Goal: Transaction & Acquisition: Purchase product/service

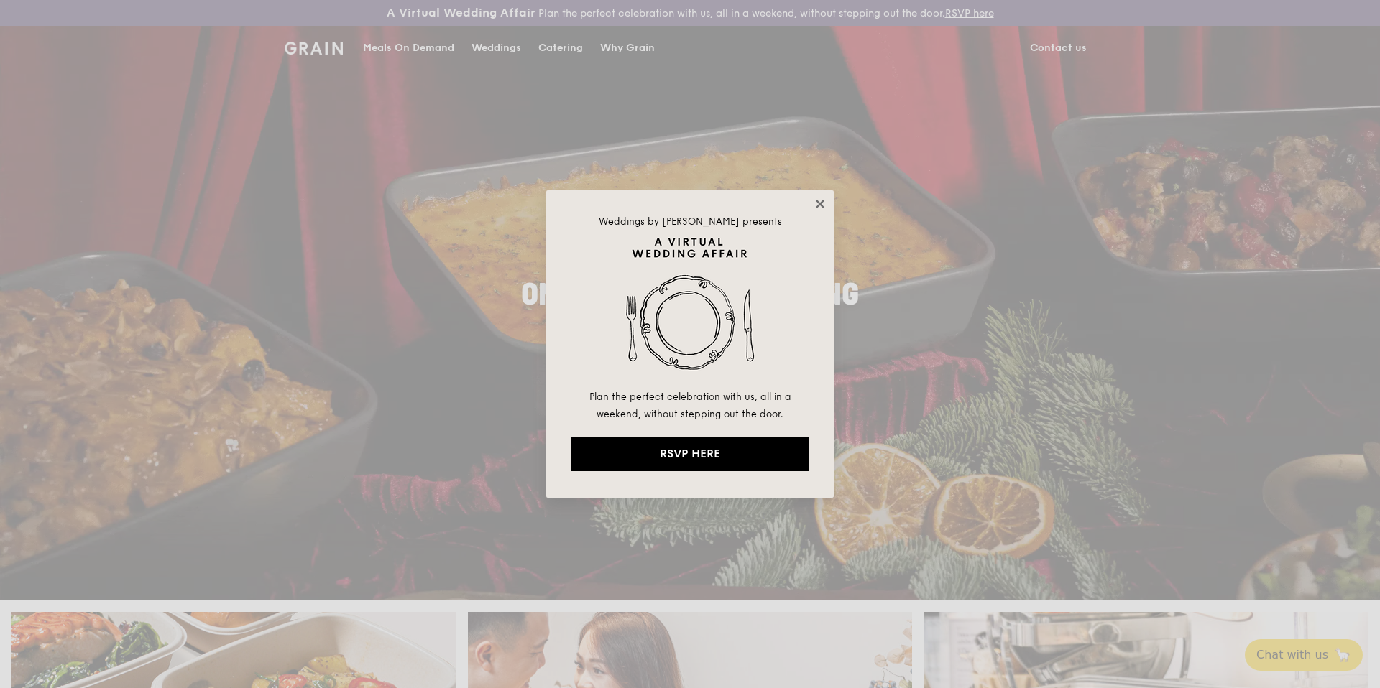
click at [818, 201] on icon at bounding box center [820, 204] width 8 height 8
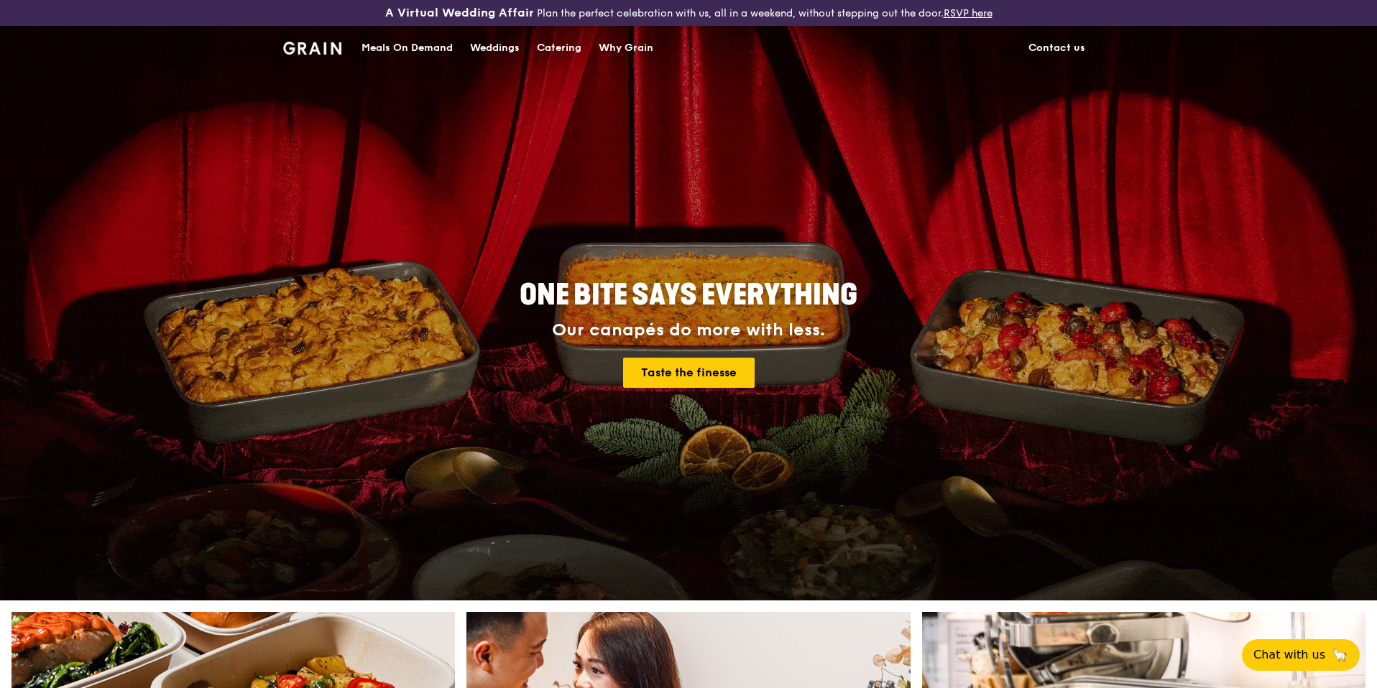
click at [380, 48] on div "Meals On Demand" at bounding box center [406, 48] width 91 height 43
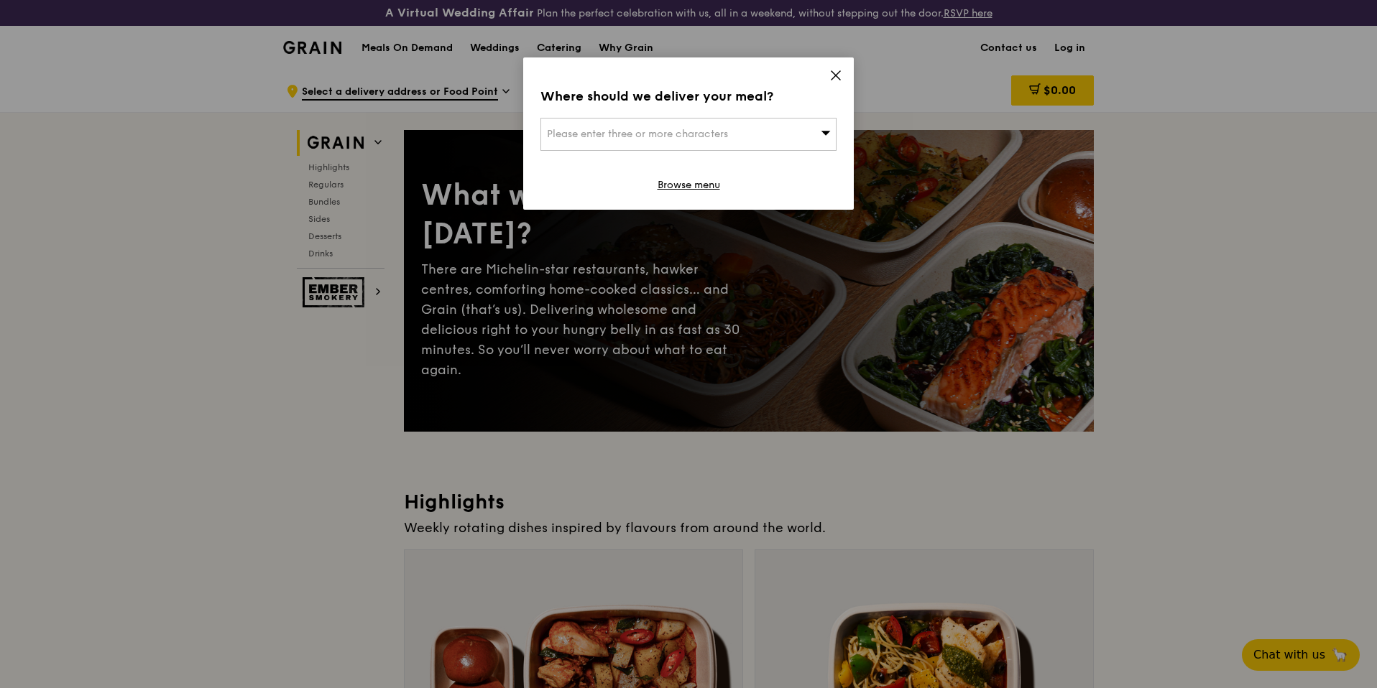
click at [841, 74] on icon at bounding box center [835, 75] width 13 height 13
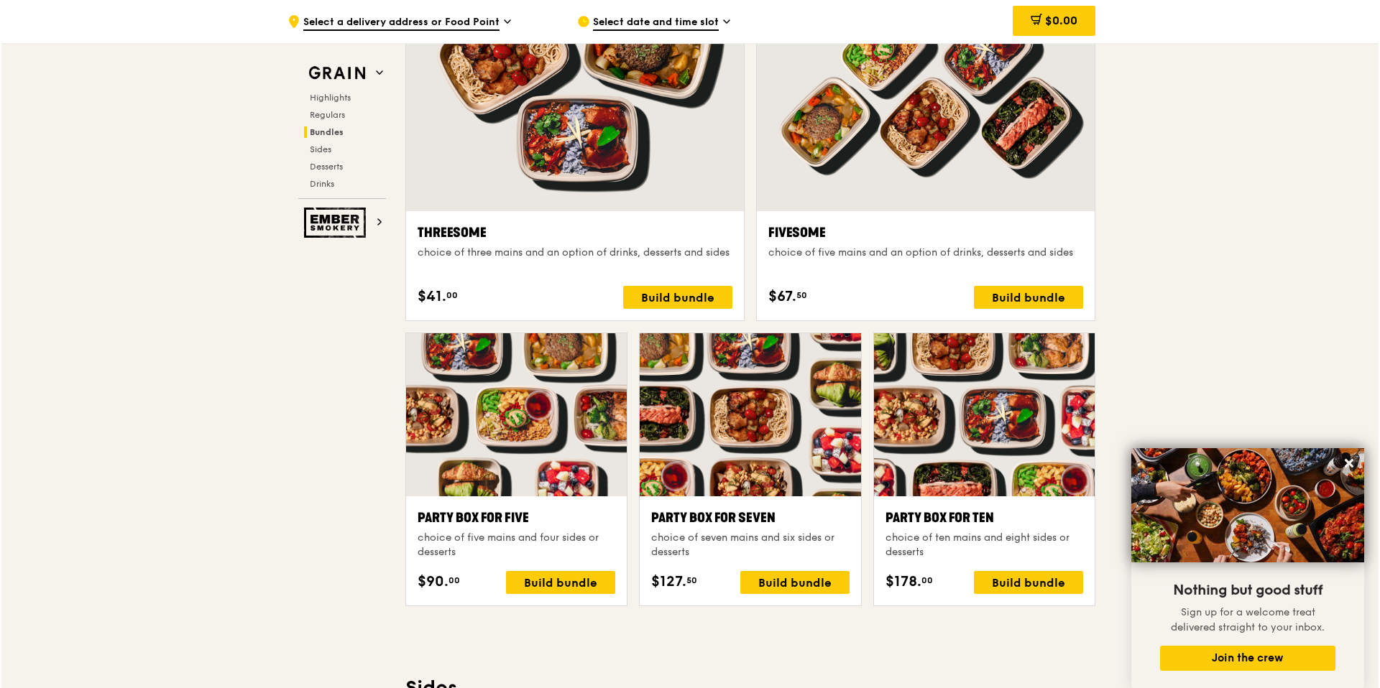
scroll to position [2444, 0]
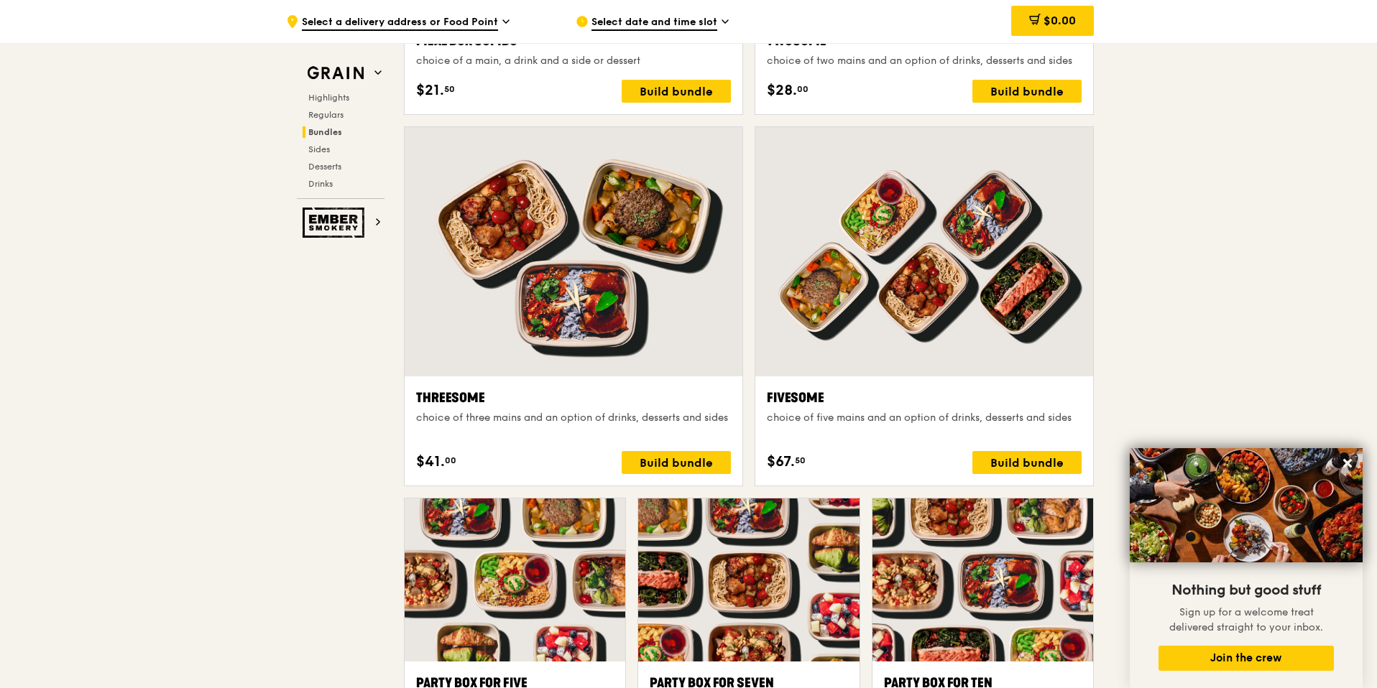
click at [1018, 318] on div at bounding box center [924, 251] width 338 height 249
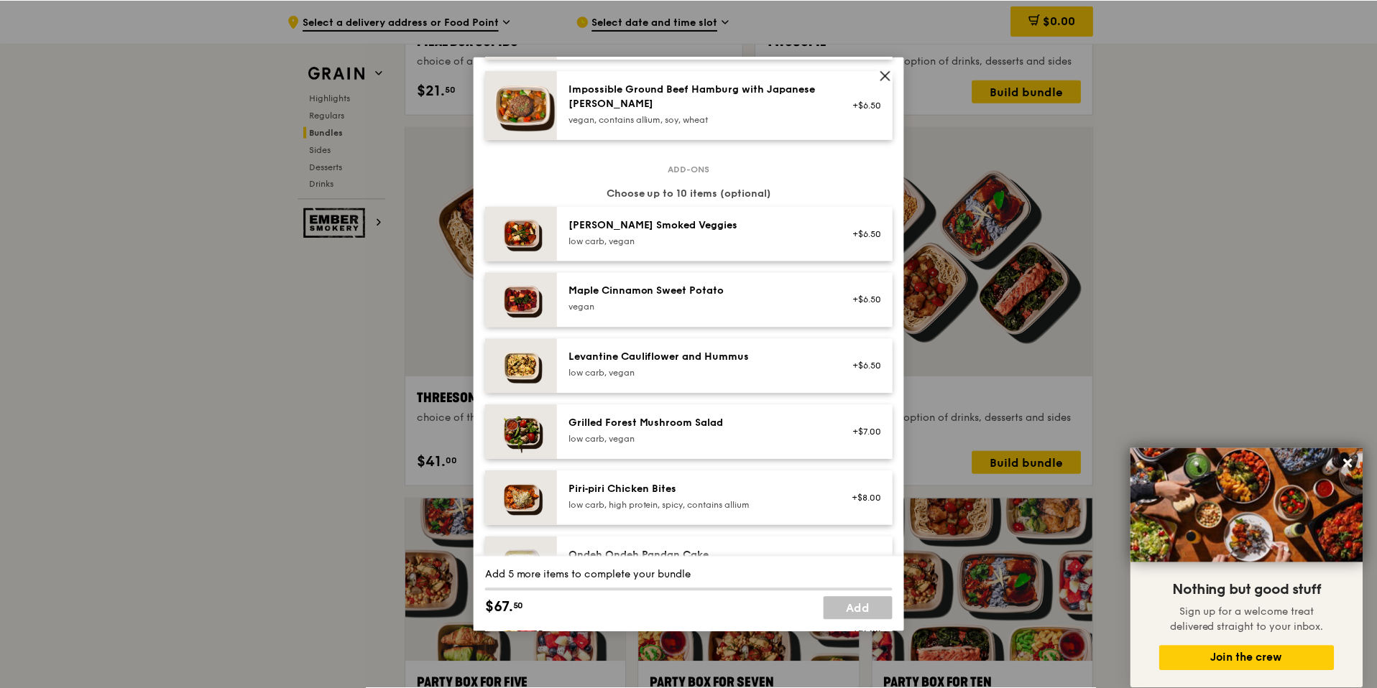
scroll to position [716, 0]
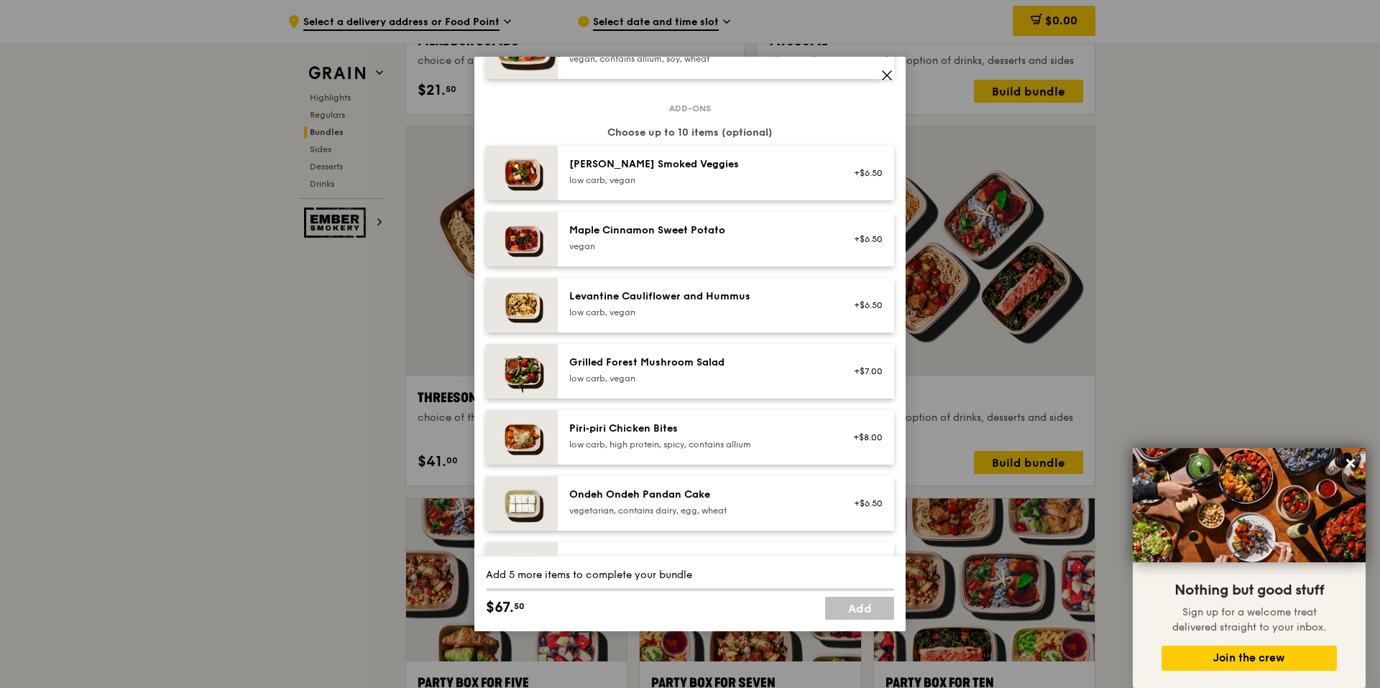
click at [887, 71] on icon at bounding box center [886, 75] width 13 height 13
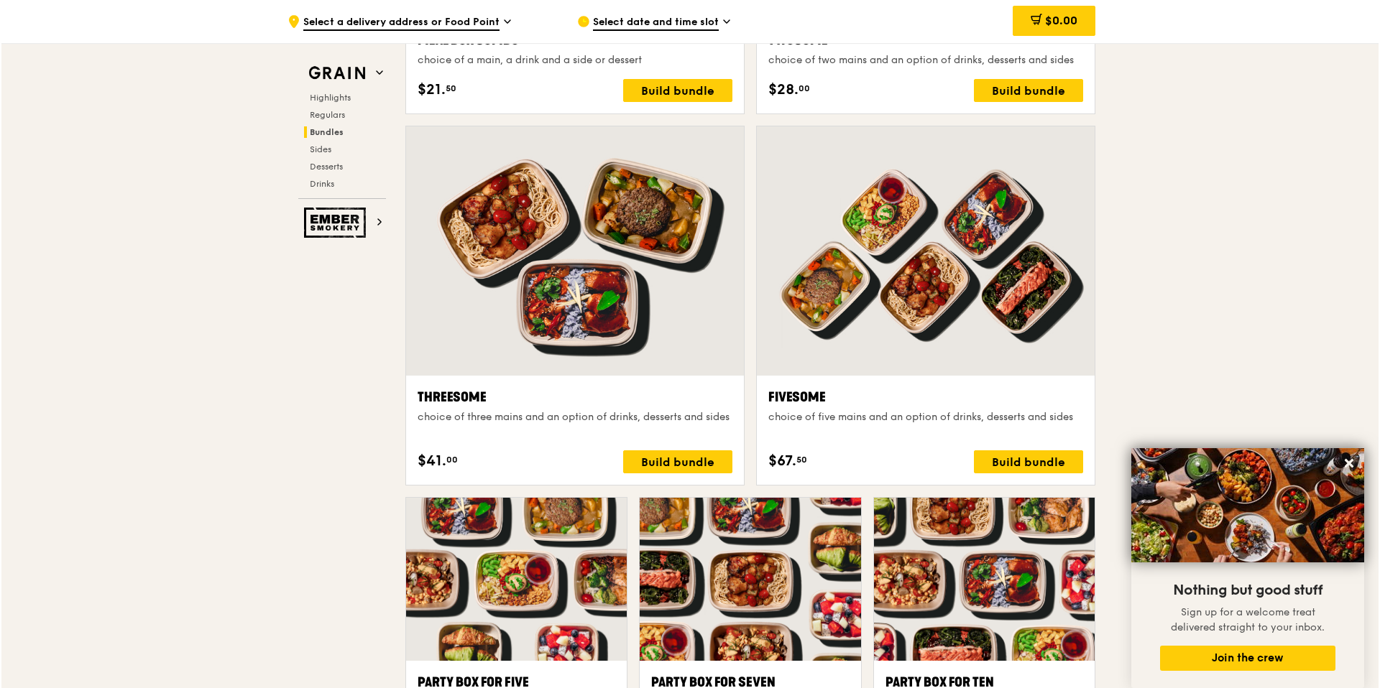
scroll to position [2676, 0]
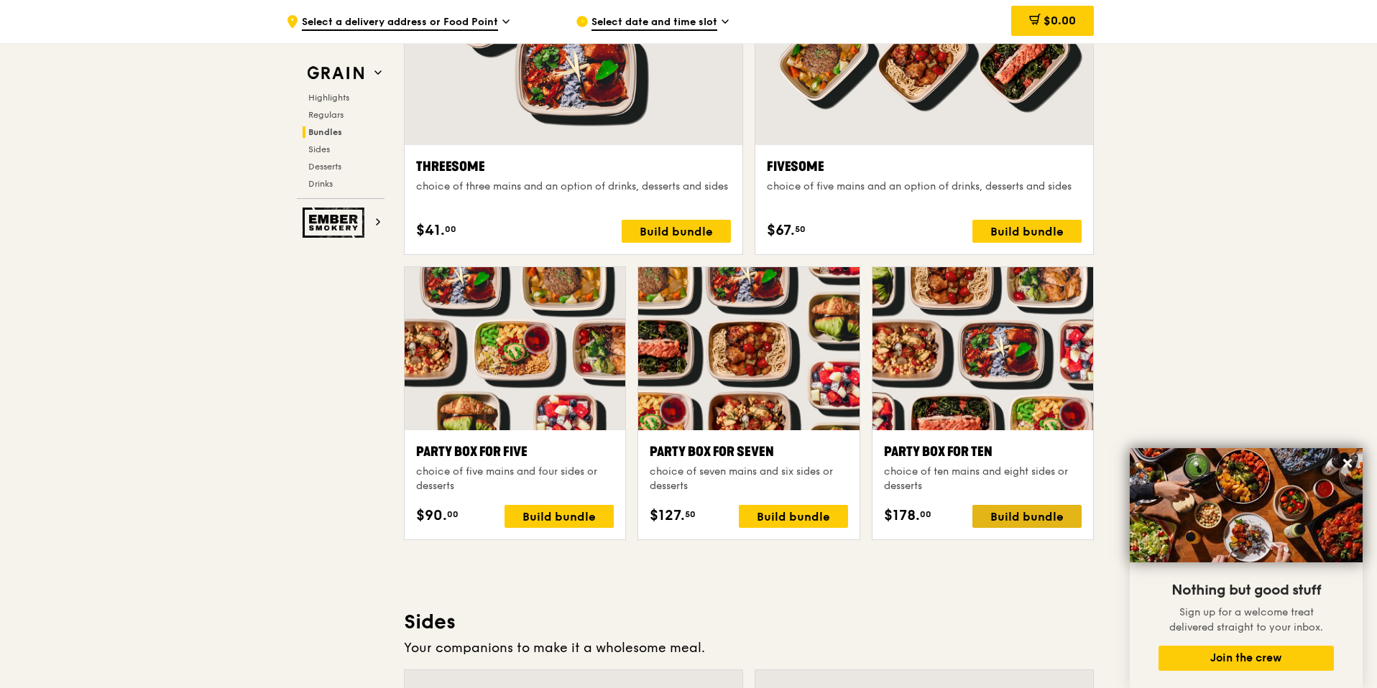
click at [1026, 511] on div "Build bundle" at bounding box center [1026, 516] width 109 height 23
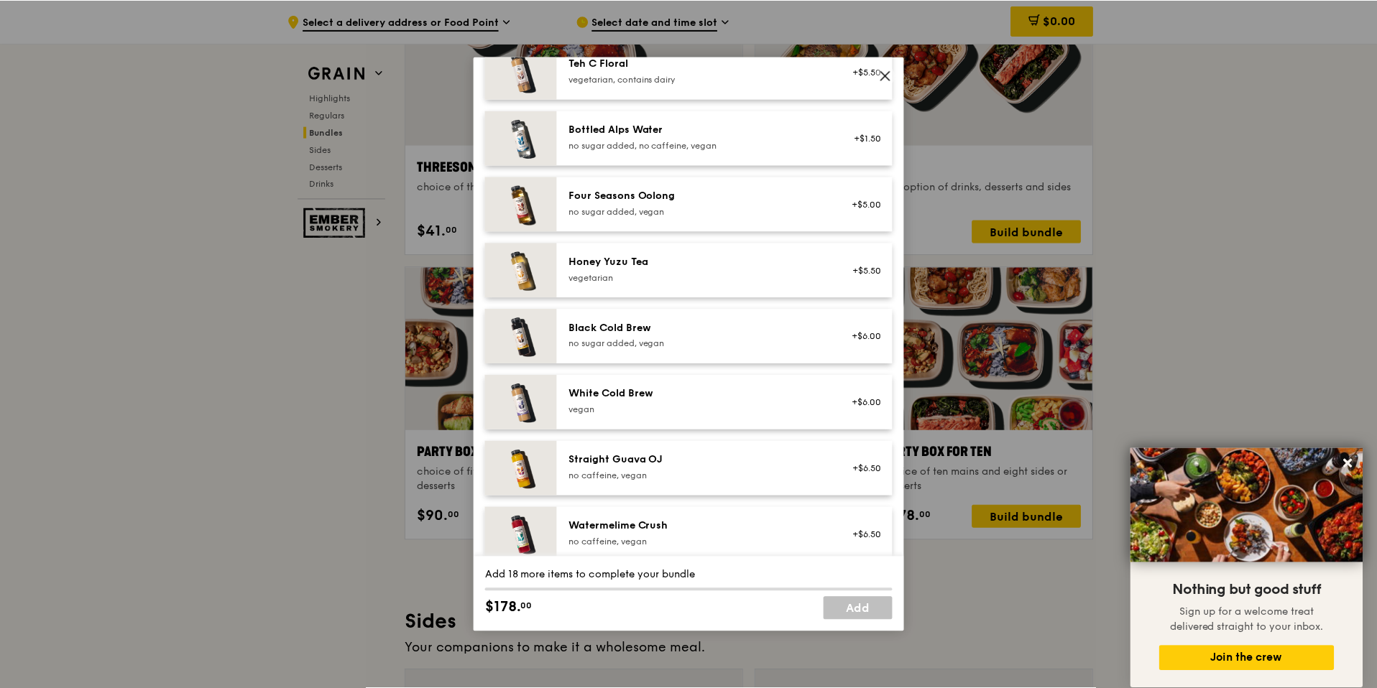
scroll to position [1634, 0]
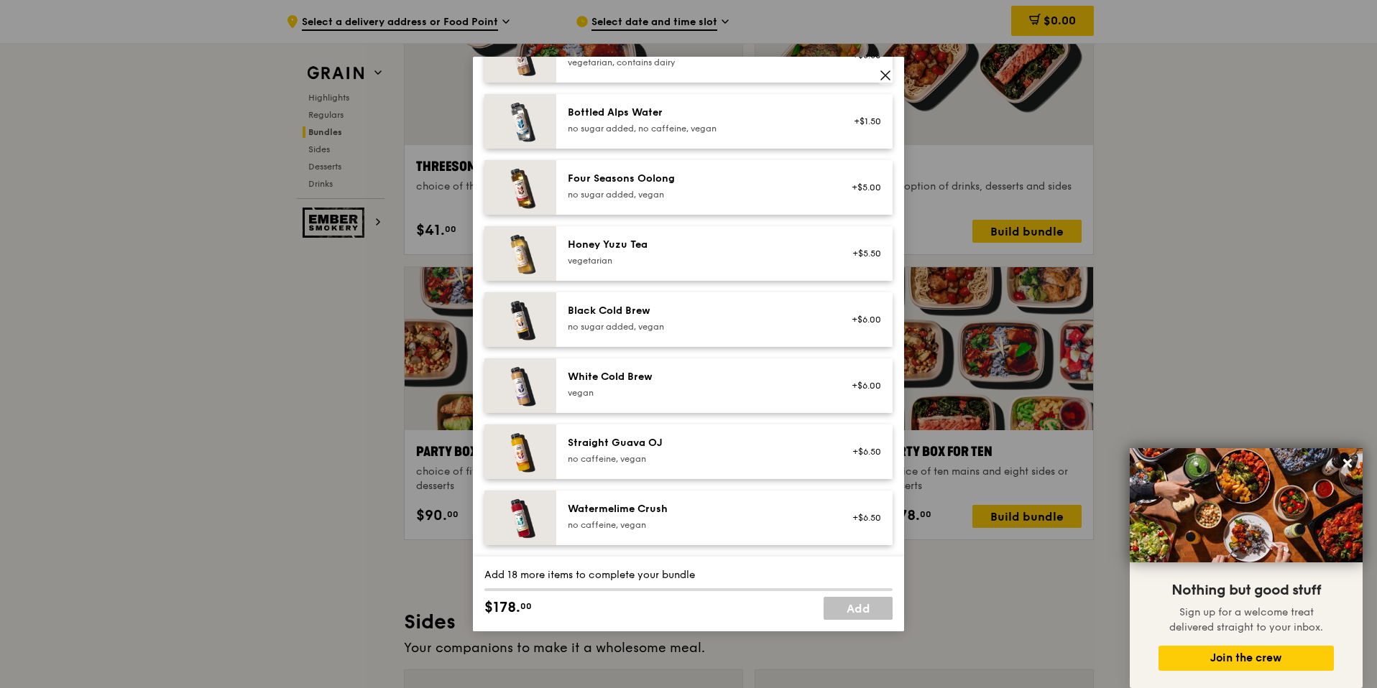
drag, startPoint x: 1332, startPoint y: 205, endPoint x: 1274, endPoint y: 230, distance: 62.8
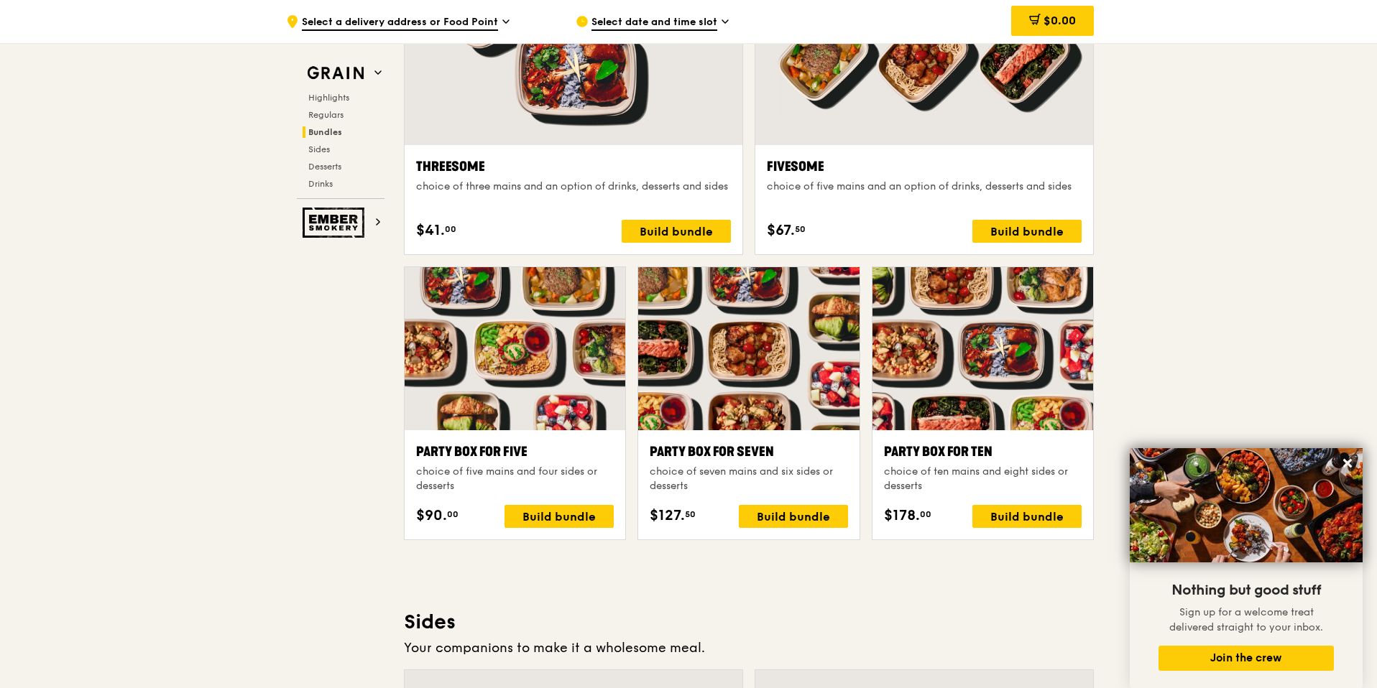
click at [1202, 214] on div ".cls-1 { fill: none; stroke: #fff; stroke-linecap: round; stroke-linejoin: roun…" at bounding box center [688, 427] width 1377 height 6068
click at [1353, 464] on icon at bounding box center [1347, 463] width 13 height 13
